Goal: Information Seeking & Learning: Learn about a topic

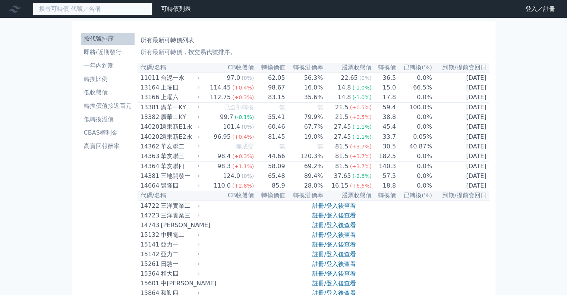
click at [115, 5] on input at bounding box center [92, 9] width 119 height 13
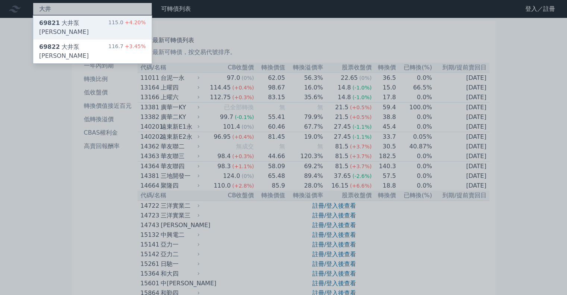
type input "大井"
click at [99, 24] on div "69821 大井泵浦一 115.0 +4.20%" at bounding box center [92, 28] width 118 height 24
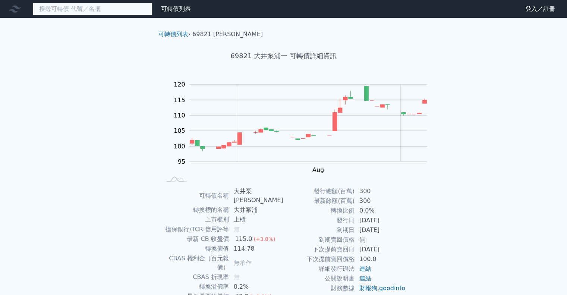
click at [88, 4] on input at bounding box center [92, 9] width 119 height 13
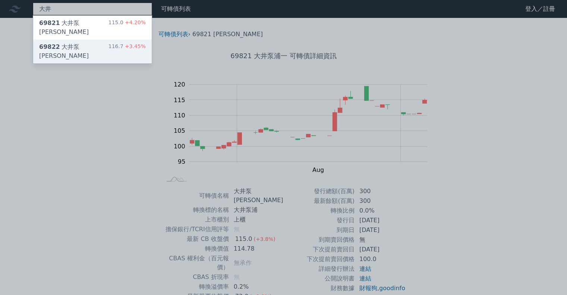
type input "大井"
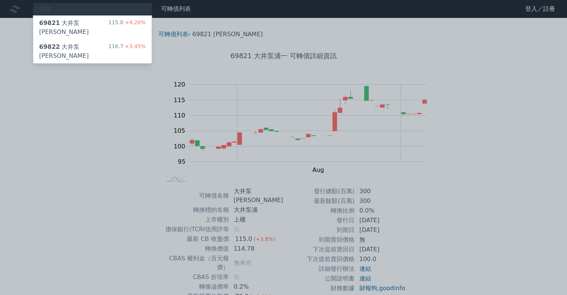
drag, startPoint x: 450, startPoint y: 82, endPoint x: 460, endPoint y: 0, distance: 82.6
click at [450, 82] on div at bounding box center [283, 147] width 567 height 295
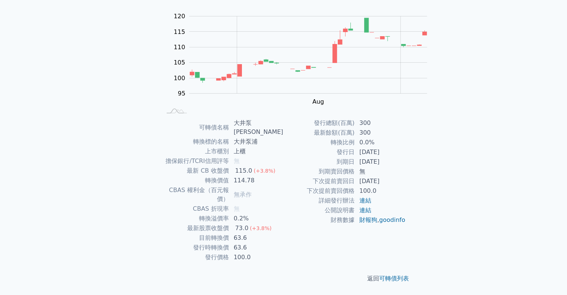
scroll to position [80, 0]
click at [458, 131] on div "大井 69821 大井泵浦一 115.0 +4.20% 69822 大井泵浦二 116.7 +3.45% 可轉債列表 財務數據 可轉債列表 財務數據 登入／註…" at bounding box center [283, 113] width 567 height 363
click at [448, 146] on div "大井 69821 大井泵浦一 115.0 +4.20% 69822 大井泵浦二 116.7 +3.45% 可轉債列表 財務數據 可轉債列表 財務數據 登入／註…" at bounding box center [283, 113] width 567 height 363
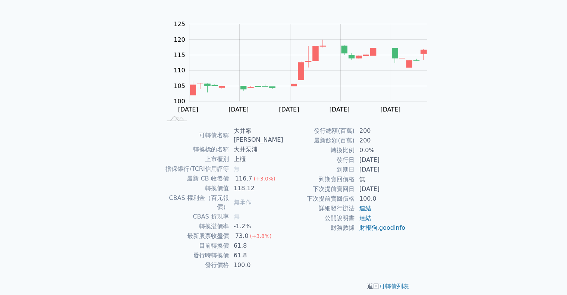
scroll to position [80, 0]
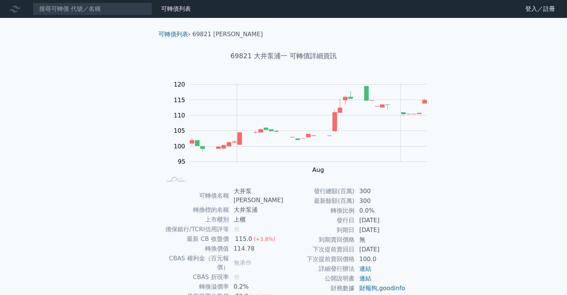
scroll to position [80, 0]
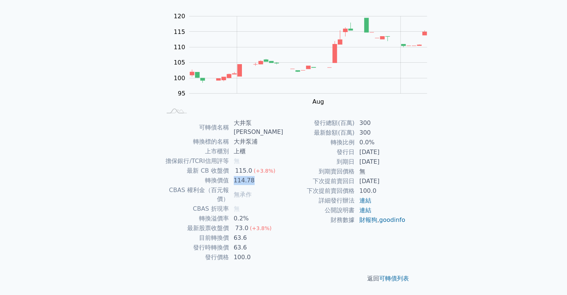
drag, startPoint x: 230, startPoint y: 177, endPoint x: 257, endPoint y: 179, distance: 27.3
click at [257, 179] on td "114.78" at bounding box center [256, 180] width 54 height 10
drag, startPoint x: 187, startPoint y: 166, endPoint x: 274, endPoint y: 165, distance: 86.4
click at [274, 166] on tr "最新 CB 收盤價 115.0 (+3.8%)" at bounding box center [222, 171] width 122 height 10
drag, startPoint x: 198, startPoint y: 177, endPoint x: 261, endPoint y: 193, distance: 65.0
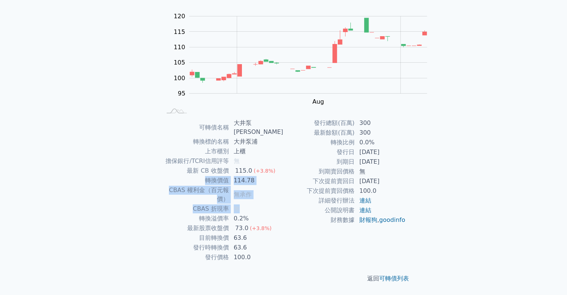
click at [261, 193] on tbody "可轉債名稱 大井泵浦一 轉換標的名稱 大井泵浦 上市櫃別 上櫃 擔保銀行/TCRI信用評等 無 最新 CB 收盤價 115.0 (+3.8%) 轉換價值 11…" at bounding box center [222, 190] width 122 height 144
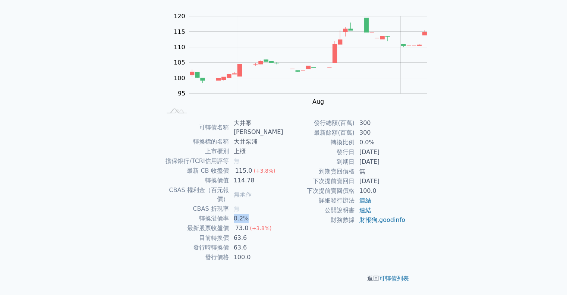
drag, startPoint x: 227, startPoint y: 209, endPoint x: 256, endPoint y: 210, distance: 28.7
click at [256, 213] on td "0.2%" at bounding box center [256, 218] width 54 height 10
drag, startPoint x: 230, startPoint y: 253, endPoint x: 258, endPoint y: 250, distance: 27.8
click at [258, 252] on td "100.0" at bounding box center [256, 257] width 54 height 10
drag, startPoint x: 232, startPoint y: 231, endPoint x: 248, endPoint y: 232, distance: 16.8
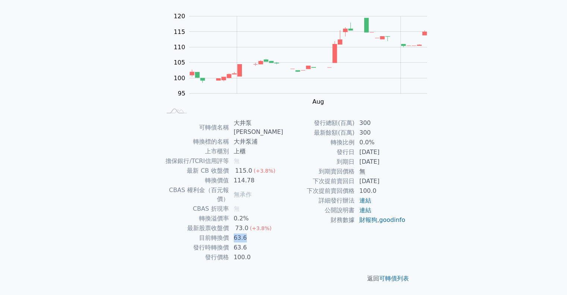
click at [248, 233] on td "63.6" at bounding box center [256, 238] width 54 height 10
drag, startPoint x: 225, startPoint y: 217, endPoint x: 271, endPoint y: 219, distance: 45.8
click at [271, 223] on tr "最新股票收盤價 73.0 (+3.8%)" at bounding box center [222, 228] width 122 height 10
click at [510, 162] on div "可轉債列表 財務數據 可轉債列表 財務數據 登入／註冊 登入／註冊 可轉債列表 › 69821 大井泵浦一 69821 大井泵浦一 可轉債詳細資訊 Zoom …" at bounding box center [283, 113] width 567 height 363
